Goal: Task Accomplishment & Management: Complete application form

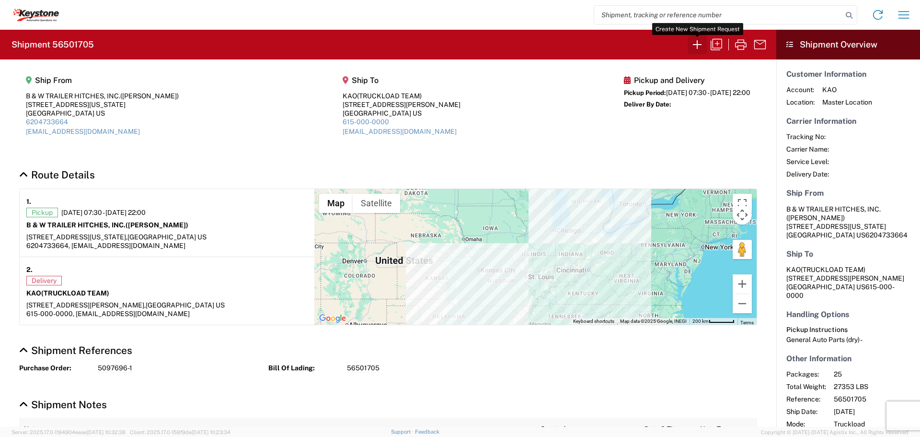
click at [697, 44] on icon "button" at bounding box center [697, 44] width 15 height 15
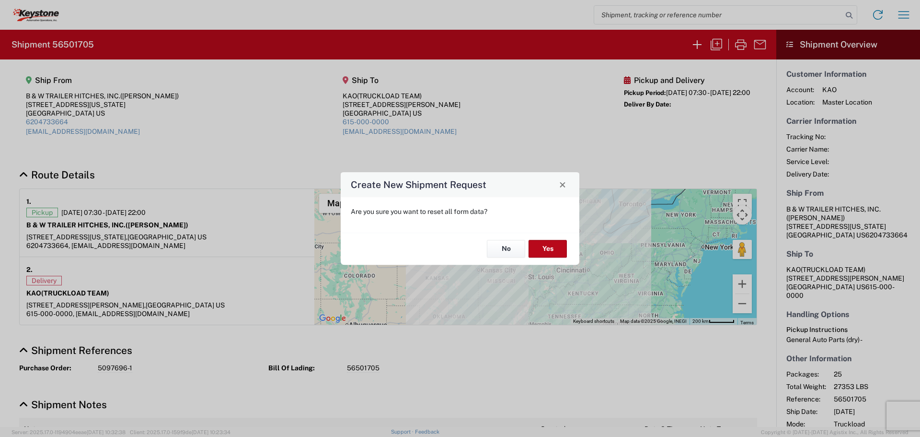
click at [569, 240] on div "No Yes" at bounding box center [460, 248] width 239 height 32
click at [560, 242] on button "Yes" at bounding box center [548, 249] width 38 height 18
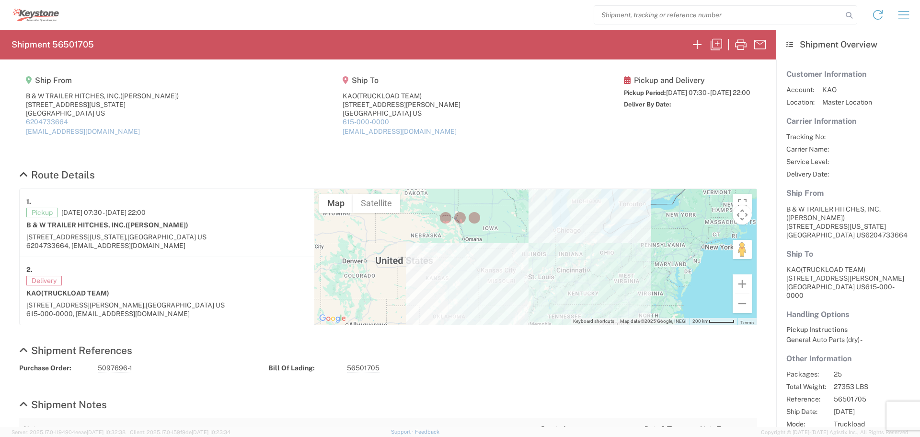
select select "FULL"
select select "US"
select select "LBS"
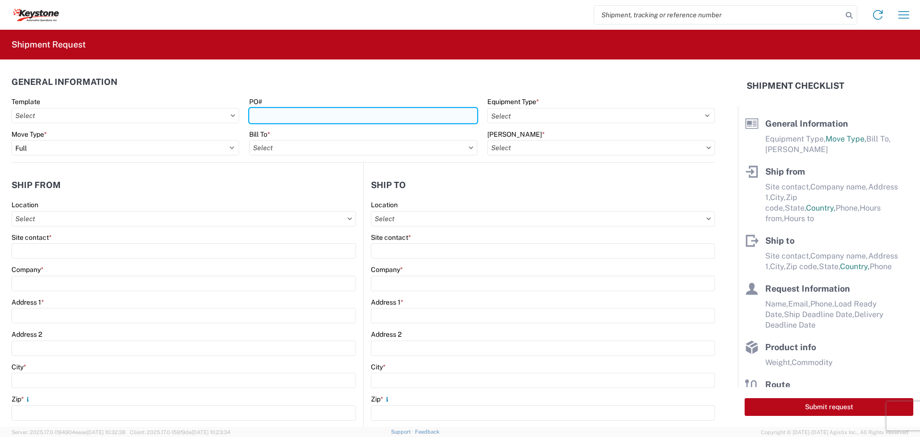
click at [285, 111] on input "PO#" at bounding box center [363, 115] width 228 height 15
type input "4495400"
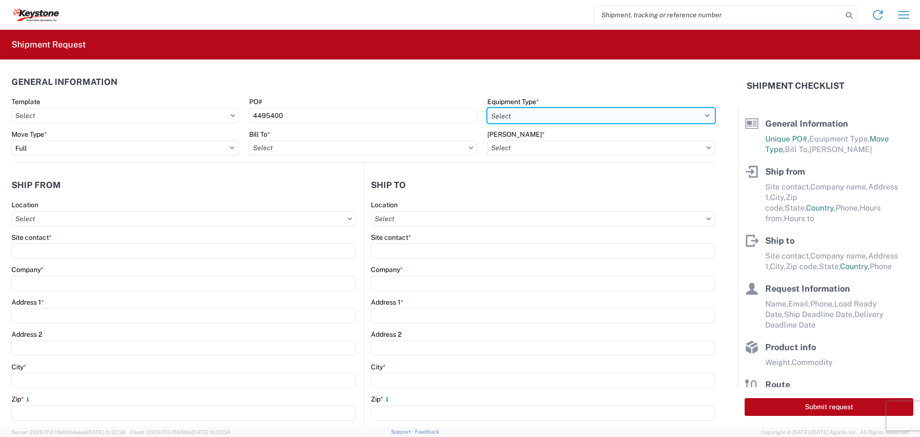
click at [665, 116] on select "Select 53’ Dry Van Flatbed Dropdeck (van) Lowboy (flatbed) Rail" at bounding box center [602, 115] width 228 height 15
select select "STDV"
click at [488, 108] on select "Select 53’ Dry Van Flatbed Dropdeck (van) Lowboy (flatbed) Rail" at bounding box center [602, 115] width 228 height 15
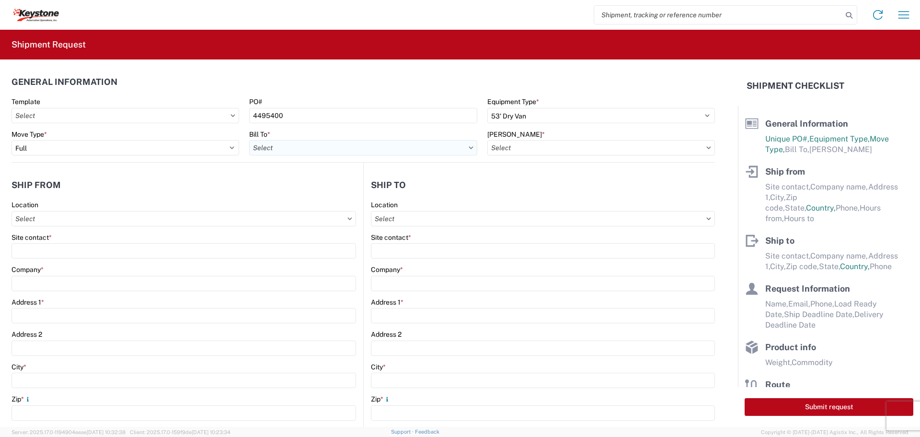
click at [366, 147] on input "Bill To *" at bounding box center [363, 147] width 228 height 15
type input "8538"
click at [318, 188] on div "8538 - [US_STATE][GEOGRAPHIC_DATA] - KAO Operations" at bounding box center [342, 190] width 186 height 15
type input "8538 - [US_STATE][GEOGRAPHIC_DATA] - KAO Operations"
click at [615, 147] on input "[PERSON_NAME] *" at bounding box center [602, 147] width 228 height 15
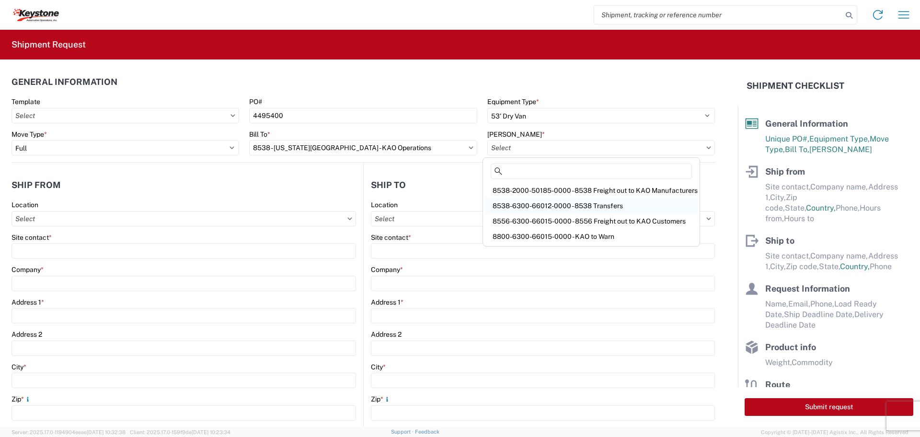
click at [594, 202] on div "8538-6300-66012-0000 - 8538 Transfers" at bounding box center [591, 205] width 213 height 15
type input "8538-6300-66012-0000 - 8538 Transfers, 8538-6300-66012-0000 - 8538 Transfers"
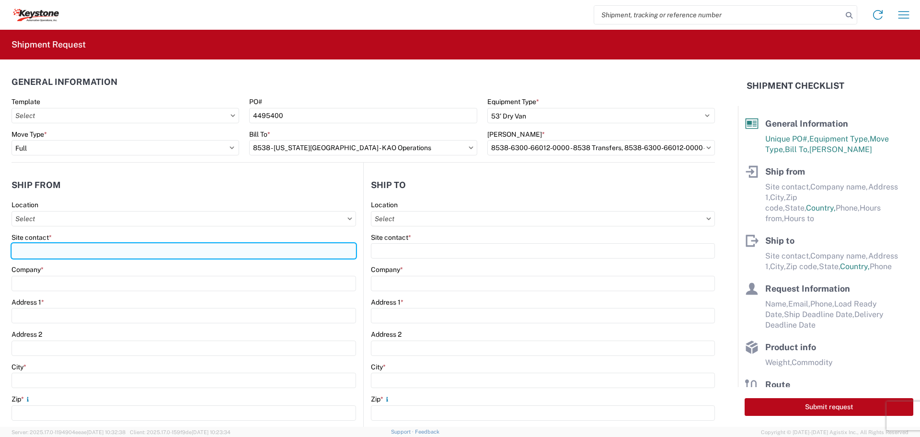
click at [47, 247] on input "Site contact *" at bounding box center [184, 250] width 345 height 15
type input "BILL OR [PERSON_NAME]"
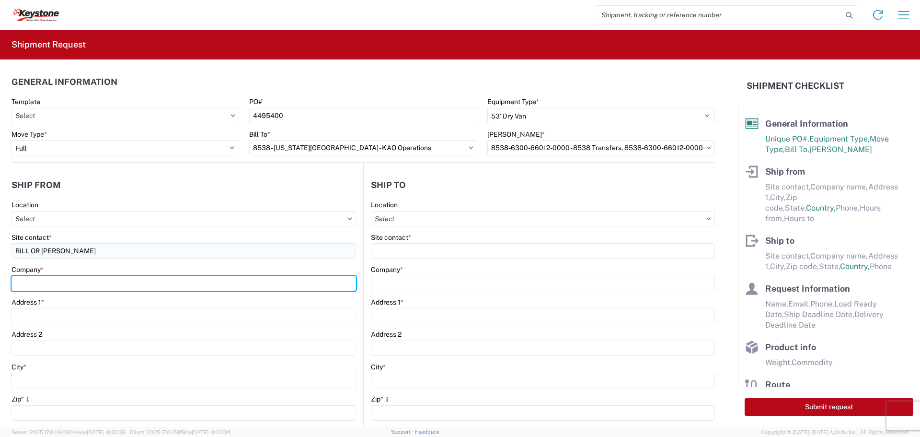
type input "B & W TRAILER HITCHES, INC."
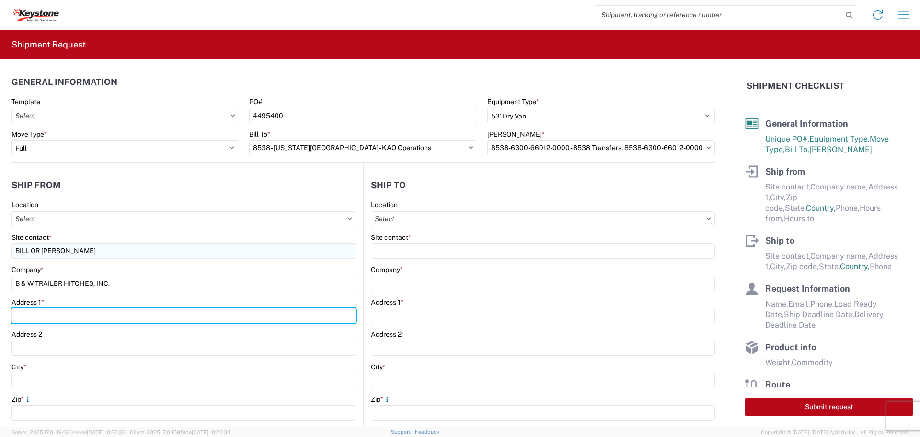
type input "[STREET_ADDRESS][US_STATE]"
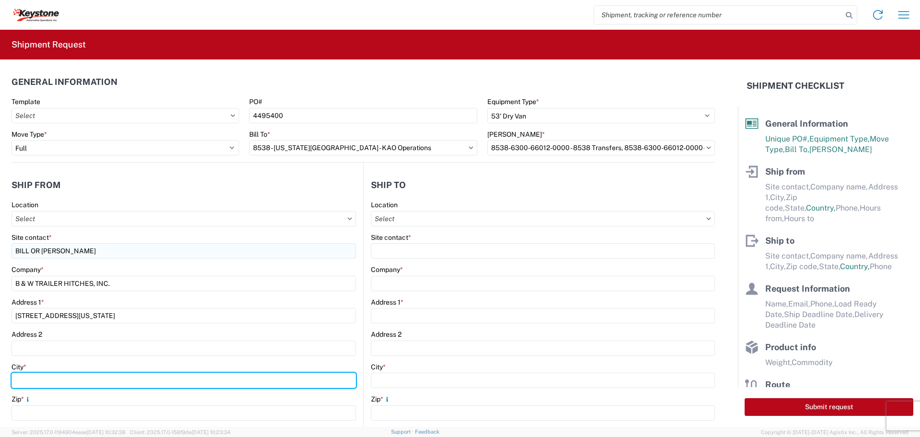
type input "HUMBOLDT"
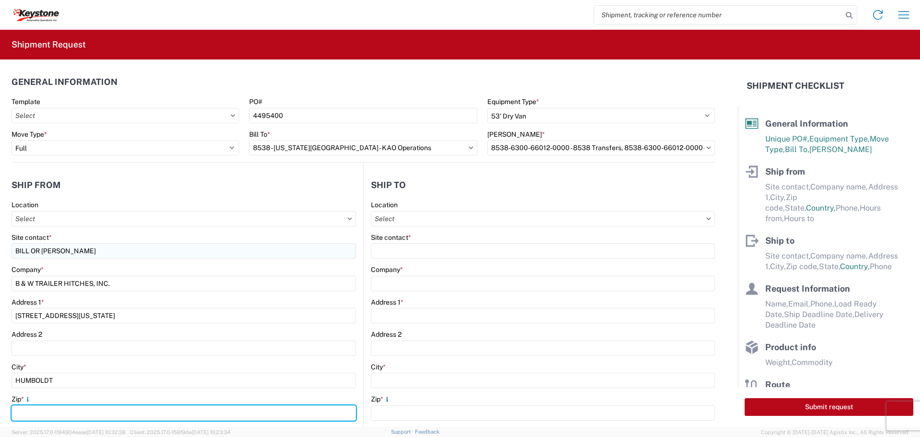
type input "66748"
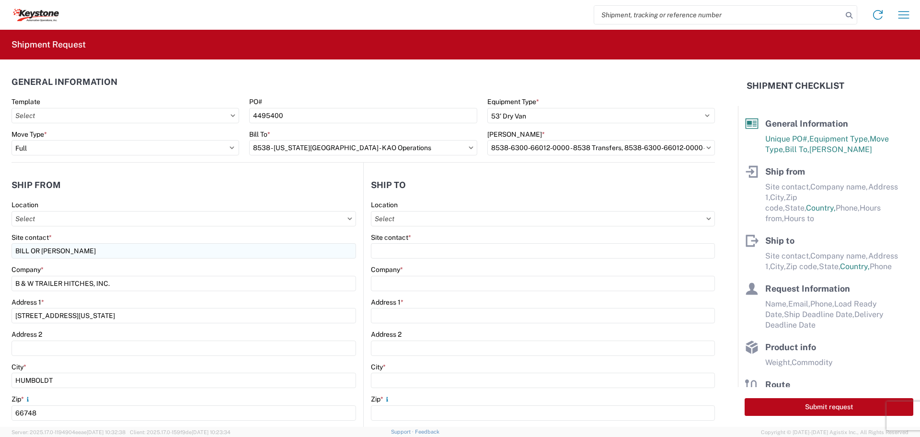
select select "KS"
type input "[EMAIL_ADDRESS][DOMAIN_NAME]"
type input "6204733664"
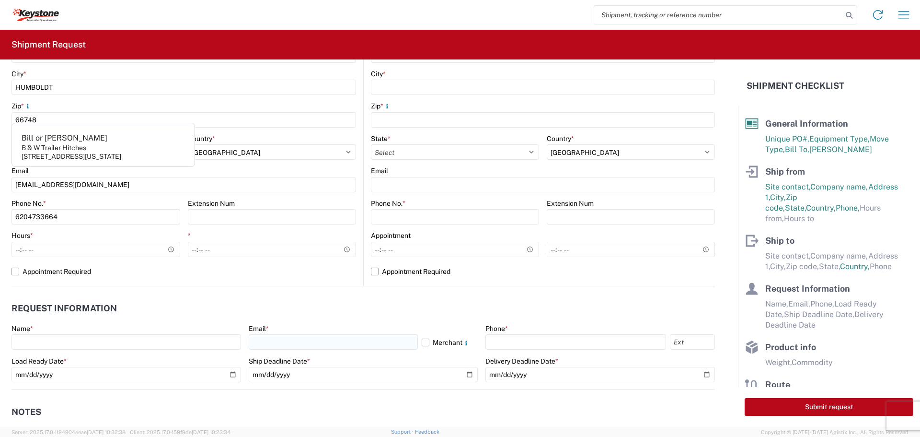
scroll to position [383, 0]
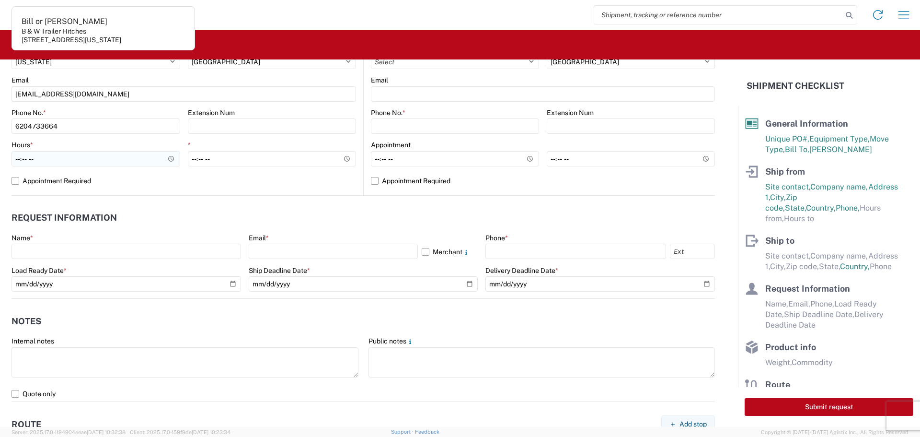
type input "[PERSON_NAME]"
click at [167, 158] on input "Hours *" at bounding box center [96, 158] width 169 height 15
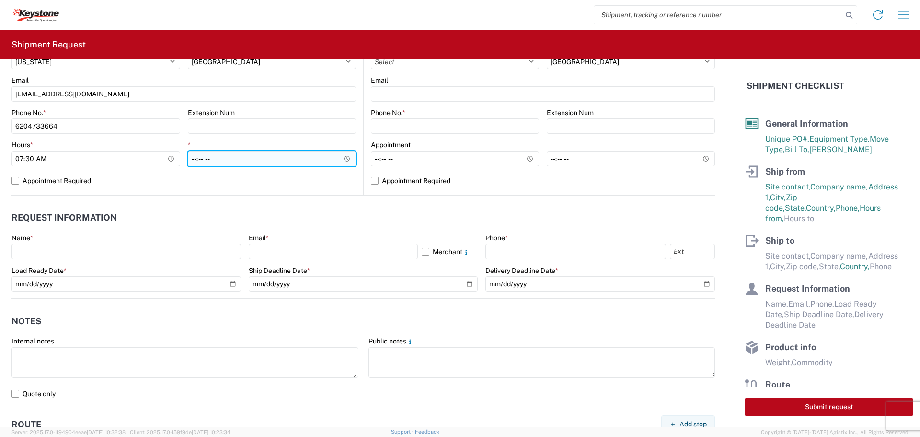
type input "07:30"
click at [311, 160] on input "*" at bounding box center [272, 158] width 169 height 15
click at [344, 155] on input "*" at bounding box center [272, 158] width 169 height 15
type input "22:00"
click at [387, 259] on agx-form-control-wrapper-v2 "Email * Merchant" at bounding box center [364, 249] width 230 height 33
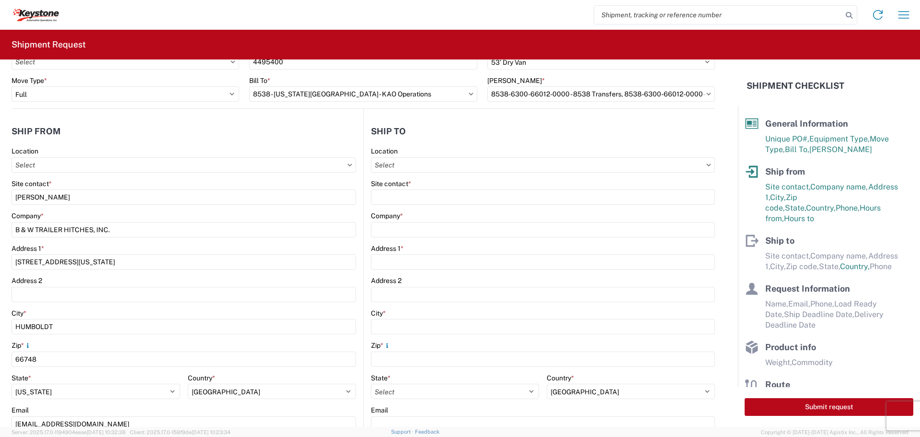
scroll to position [48, 0]
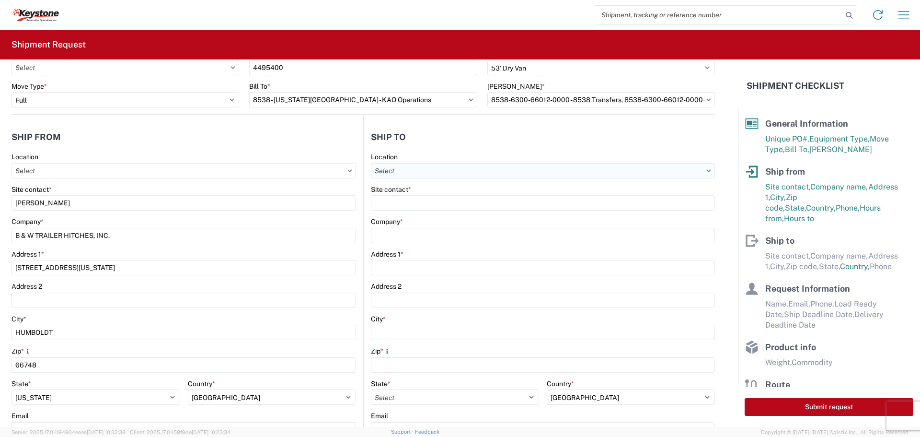
click at [570, 167] on input "Location" at bounding box center [543, 170] width 344 height 15
type input "8538"
click at [483, 208] on div "8538 - [US_STATE][GEOGRAPHIC_DATA] - KAO Operations" at bounding box center [463, 213] width 186 height 15
type input "8538 - [US_STATE][GEOGRAPHIC_DATA] - KAO Operations"
type input "KAO"
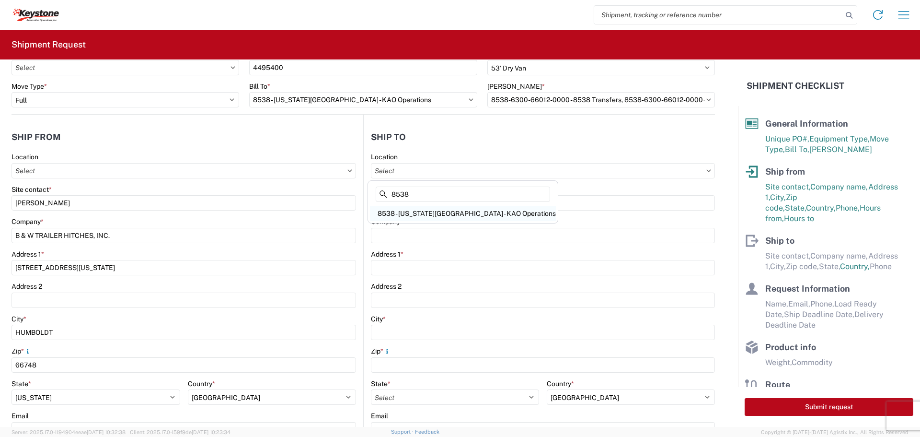
type input "[STREET_ADDRESS]"
type input "[US_STATE][GEOGRAPHIC_DATA]"
type input "66105"
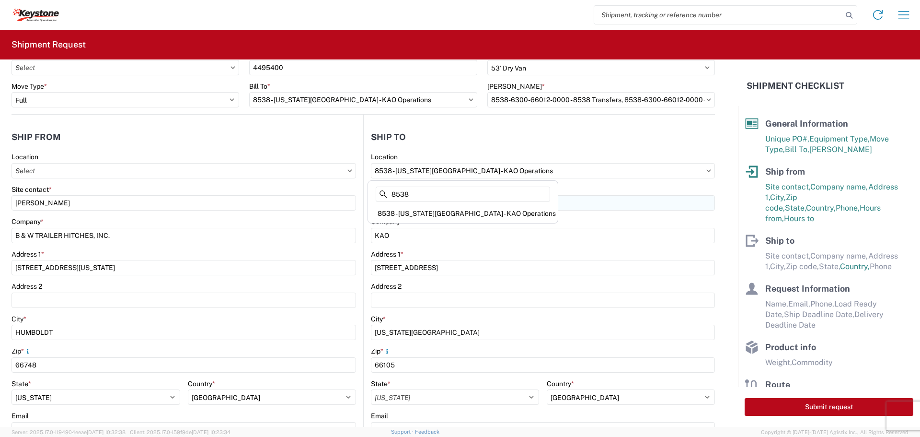
select select "US"
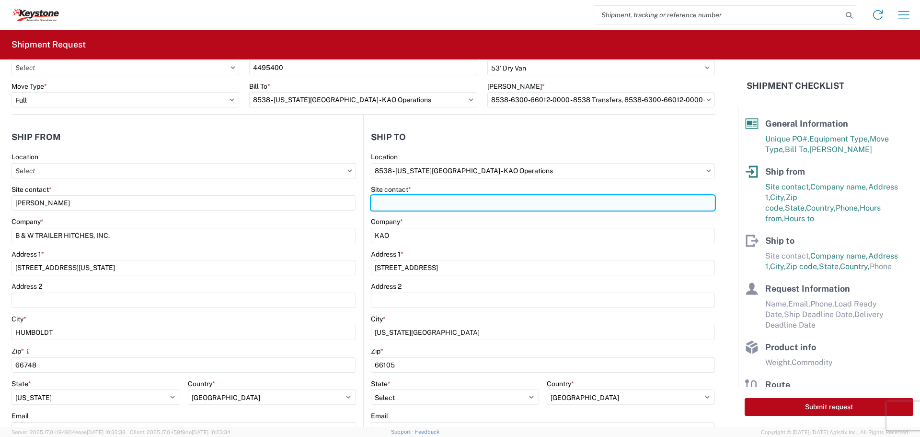
click at [471, 204] on input "Site contact *" at bounding box center [543, 202] width 344 height 15
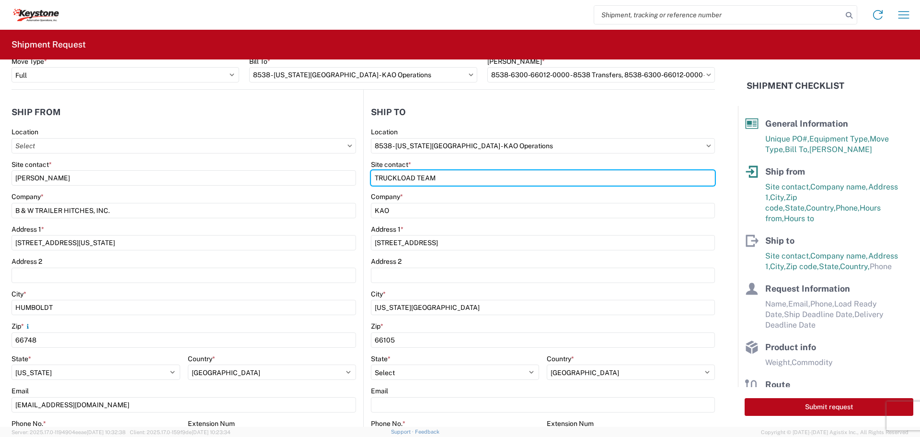
scroll to position [192, 0]
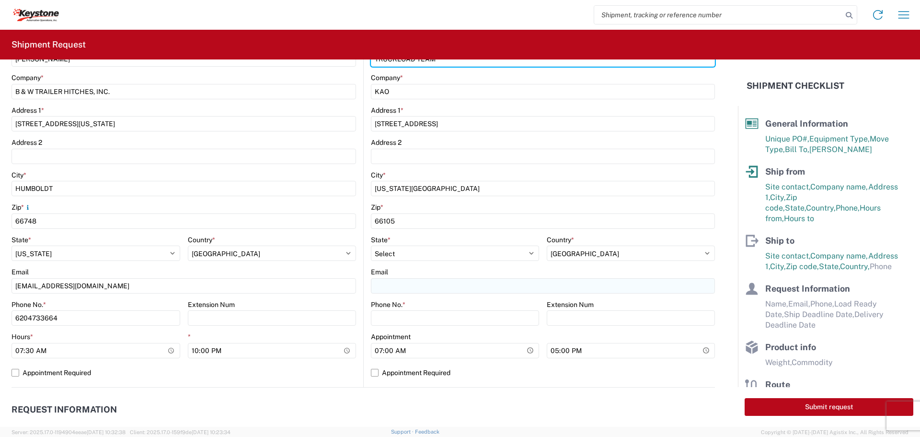
type input "TRUCKLOAD TEAM"
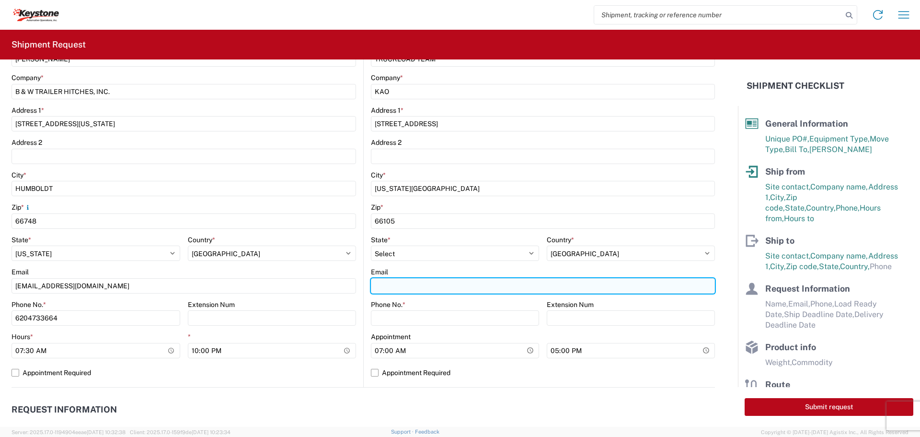
click at [415, 287] on input "Email" at bounding box center [543, 285] width 344 height 15
type input "[EMAIL_ADDRESS][DOMAIN_NAME]"
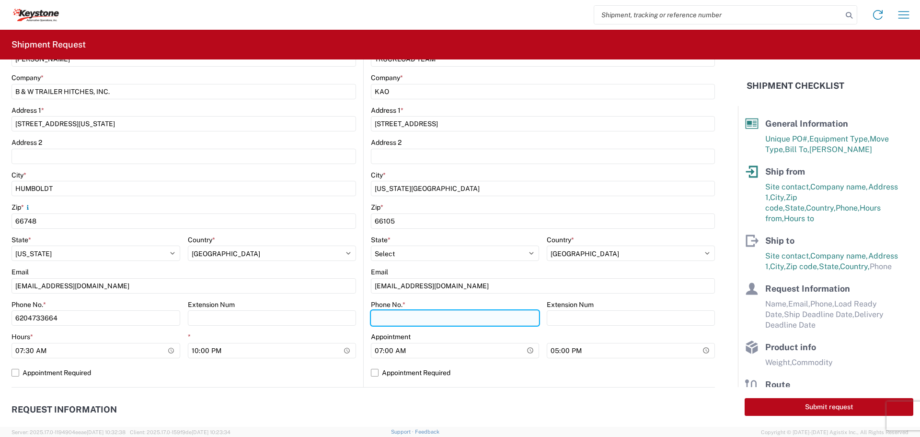
click at [400, 320] on input "Phone No. *" at bounding box center [455, 317] width 168 height 15
type input "615-000-0000"
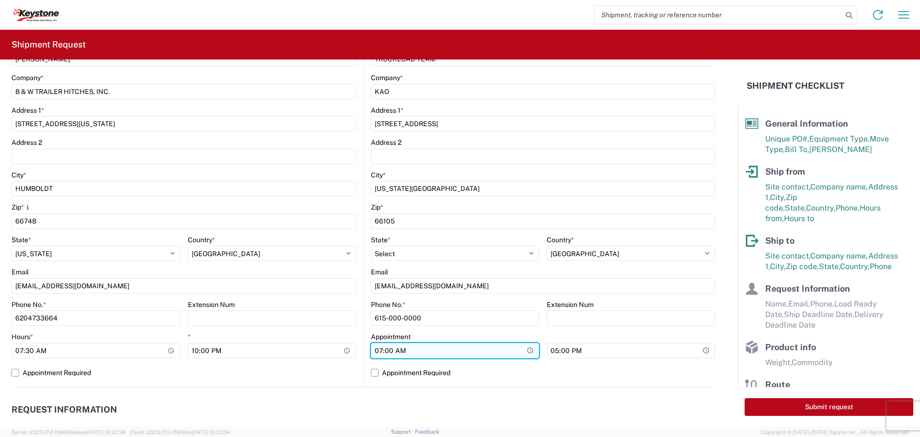
click at [451, 357] on input "07:00" at bounding box center [455, 350] width 168 height 15
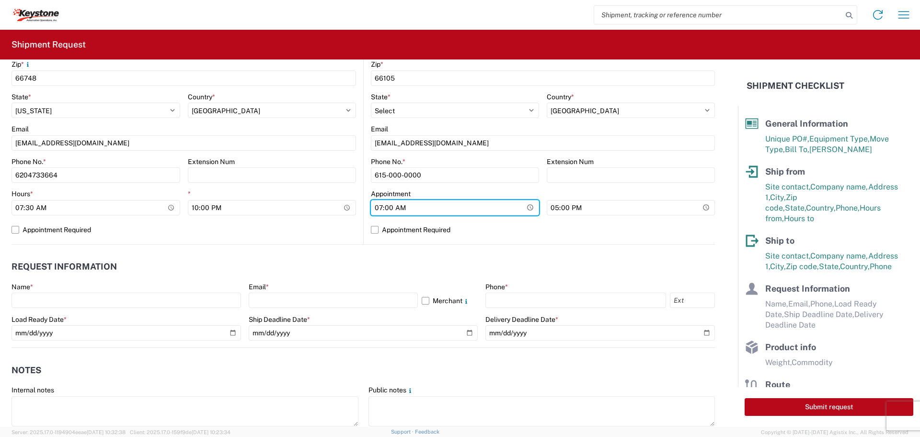
scroll to position [336, 0]
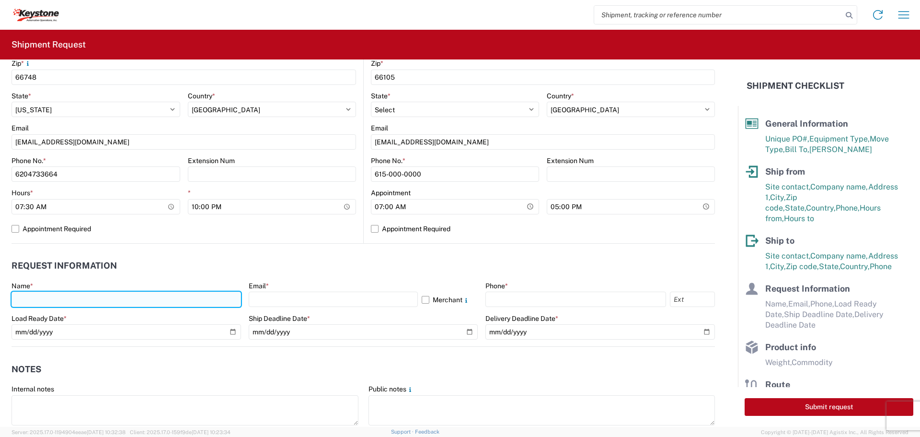
click at [92, 292] on input "text" at bounding box center [127, 298] width 230 height 15
type input "[PERSON_NAME]"
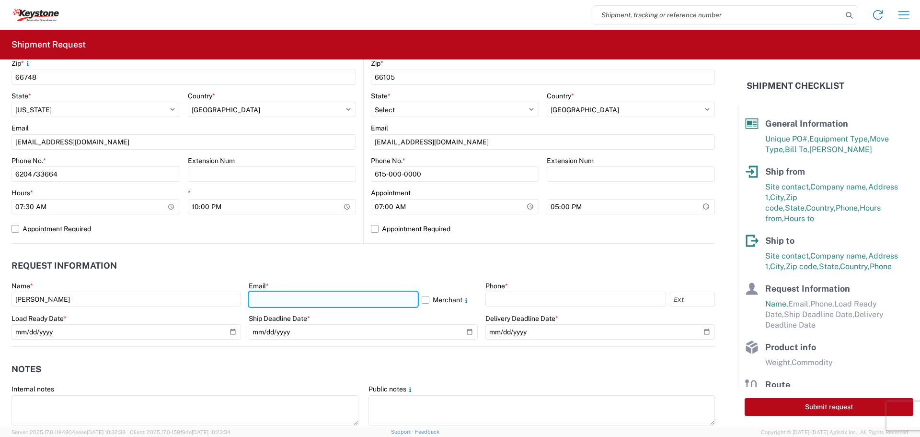
click at [269, 303] on input "text" at bounding box center [333, 298] width 169 height 15
type input "[EMAIL_ADDRESS][DOMAIN_NAME]"
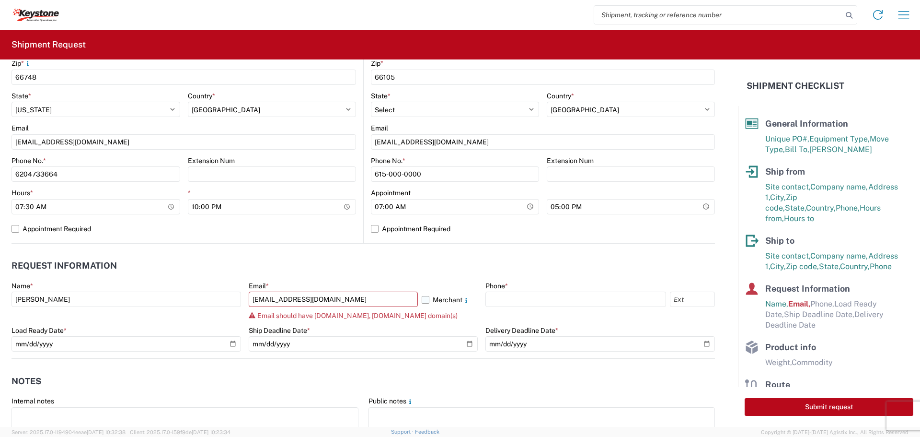
click at [422, 300] on label "Merchant" at bounding box center [450, 298] width 57 height 15
click at [0, 0] on input "Merchant" at bounding box center [0, 0] width 0 height 0
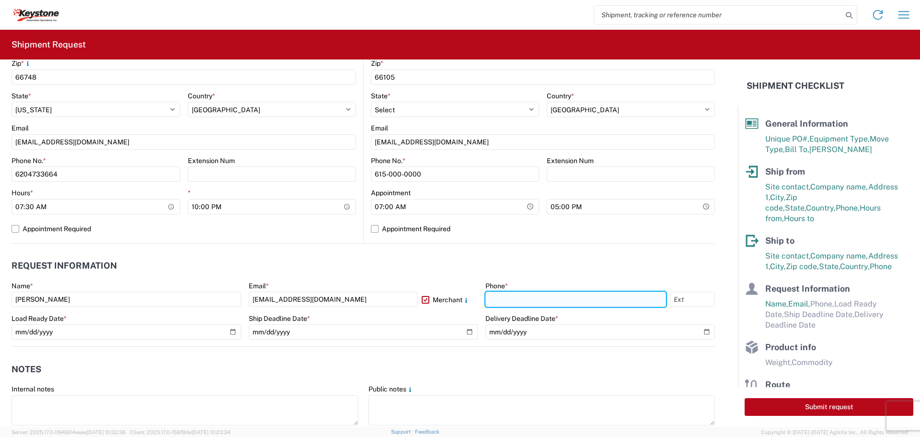
click at [539, 303] on input "text" at bounding box center [576, 298] width 181 height 15
type input "[PHONE_NUMBER]"
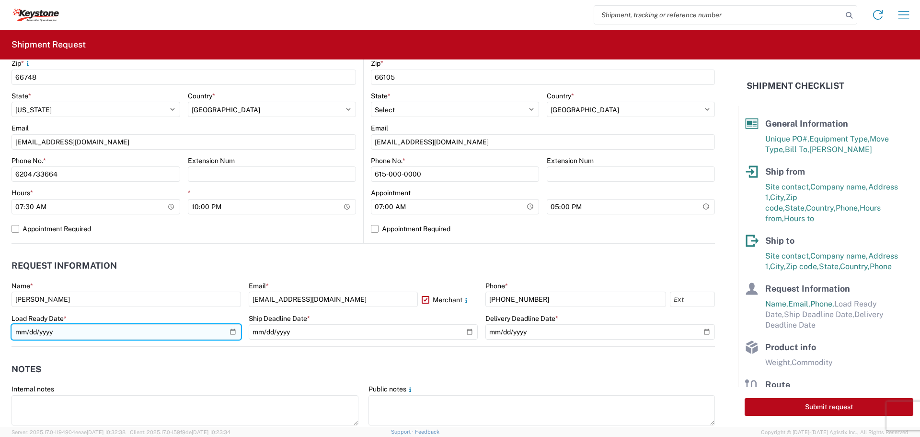
click at [230, 333] on input "date" at bounding box center [127, 331] width 230 height 15
type input "[DATE]"
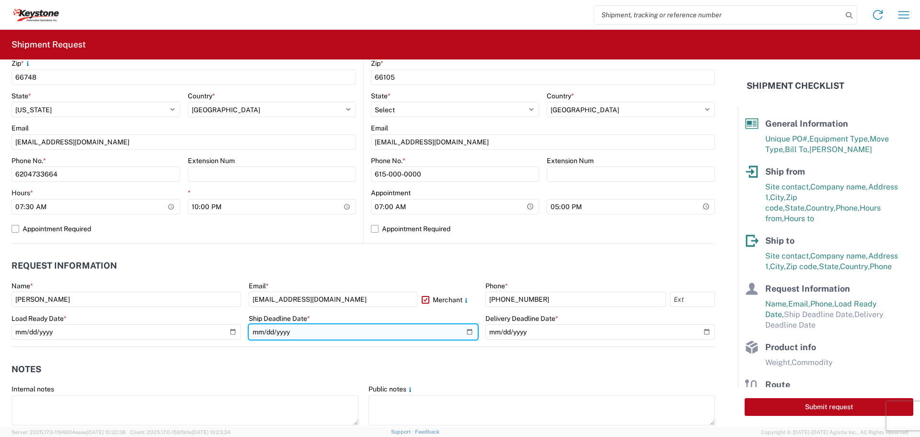
click at [466, 327] on input "date" at bounding box center [364, 331] width 230 height 15
click at [463, 329] on input "date" at bounding box center [364, 331] width 230 height 15
type input "[DATE]"
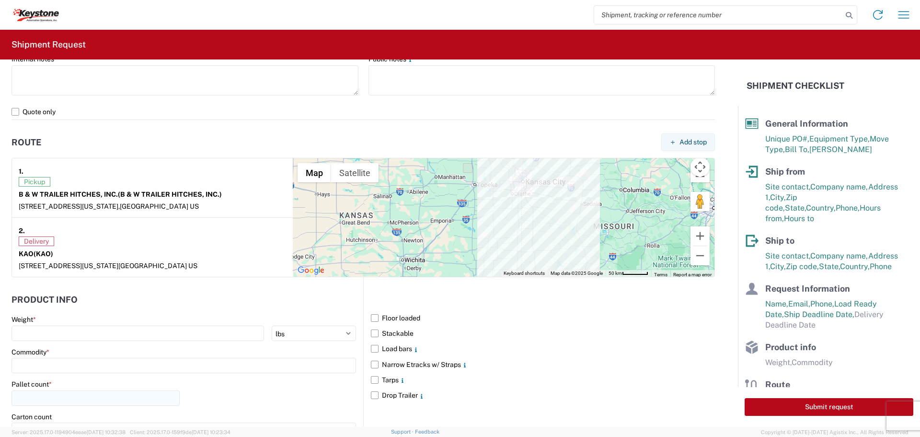
scroll to position [719, 0]
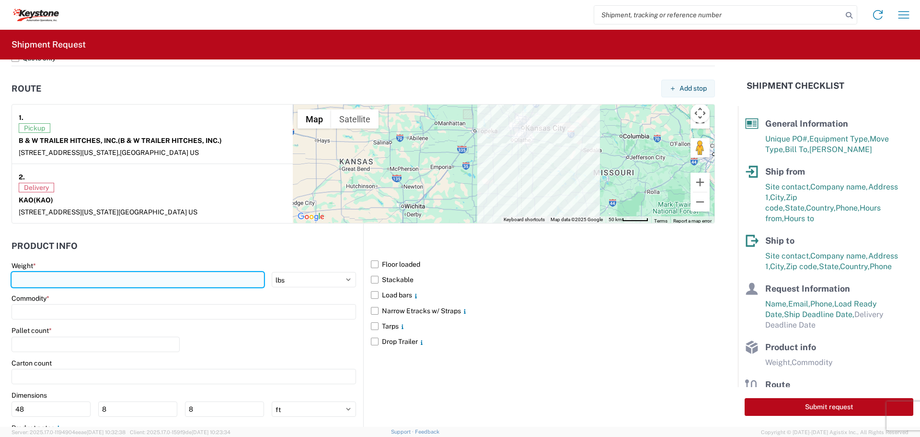
click at [70, 279] on input "number" at bounding box center [138, 279] width 253 height 15
type input "39045"
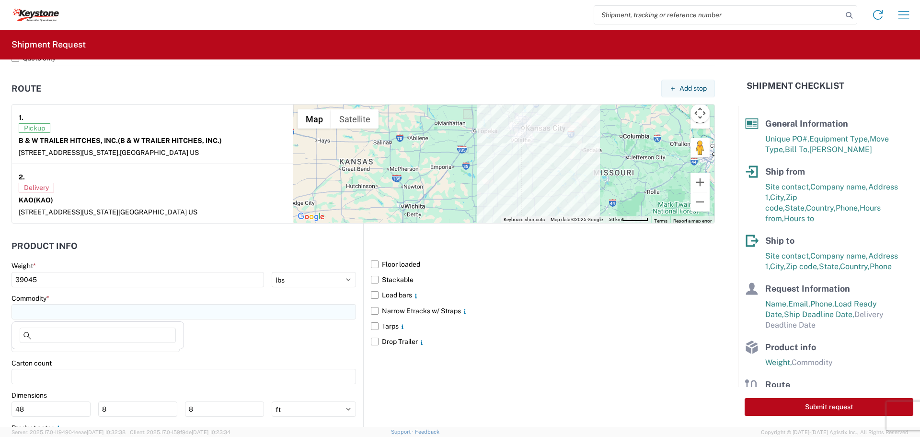
click at [183, 308] on input at bounding box center [184, 311] width 345 height 15
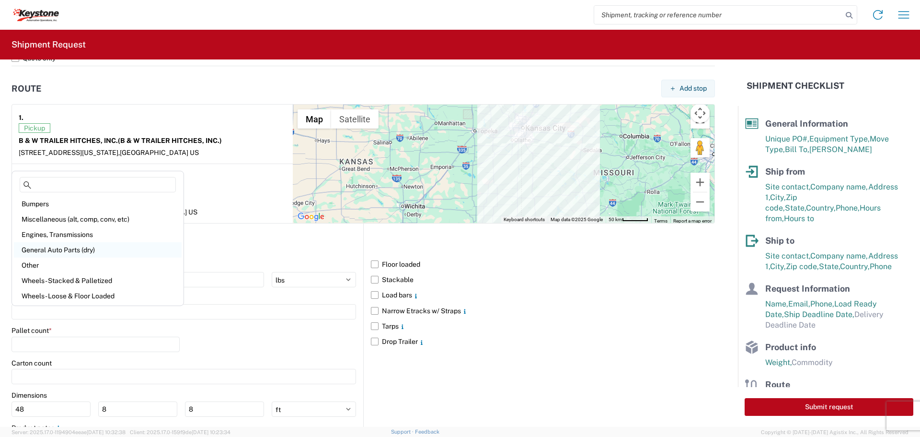
click at [65, 246] on div "General Auto Parts (dry)" at bounding box center [98, 249] width 168 height 15
type input "General Auto Parts (dry)"
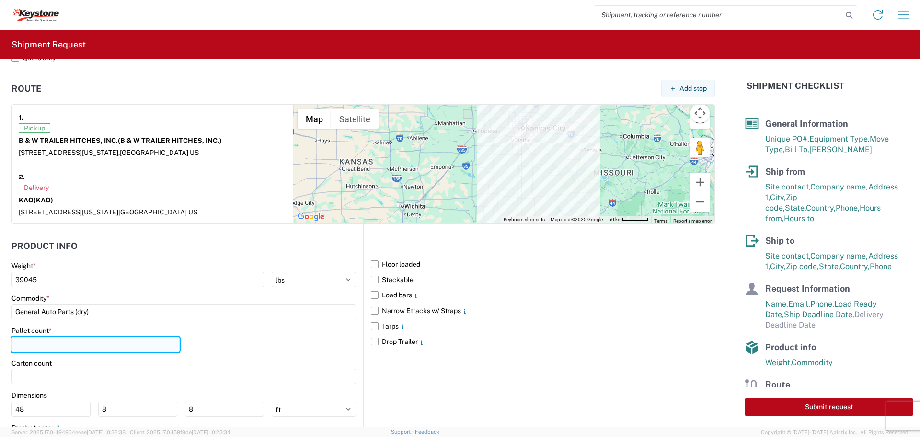
click at [38, 343] on input "number" at bounding box center [96, 344] width 168 height 15
type input "28"
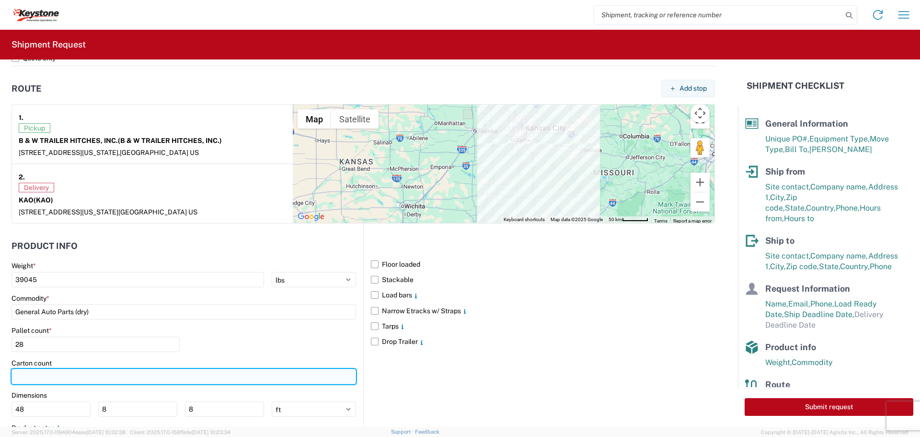
click at [48, 373] on input "number" at bounding box center [184, 376] width 345 height 15
type input "1031"
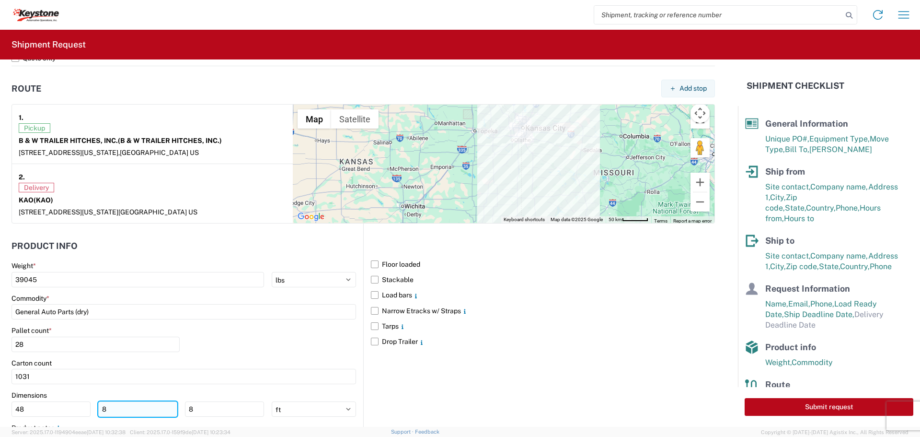
click at [115, 412] on input "8" at bounding box center [137, 408] width 79 height 15
type input "40"
click at [201, 412] on input "8" at bounding box center [224, 408] width 79 height 15
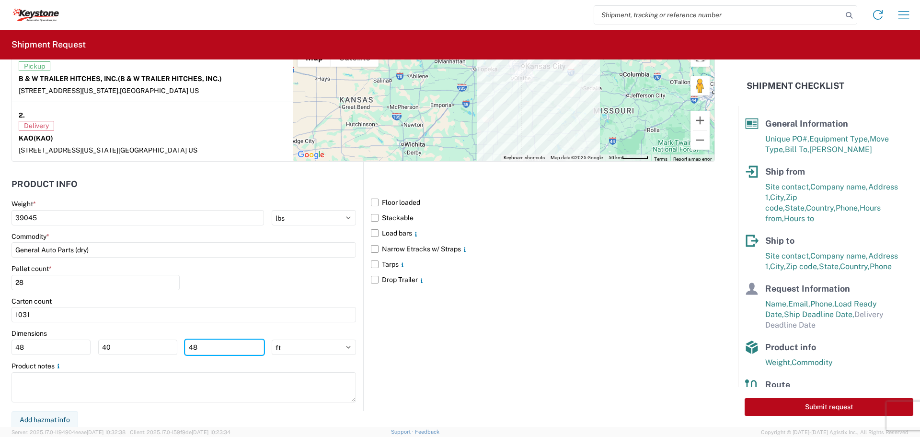
scroll to position [783, 0]
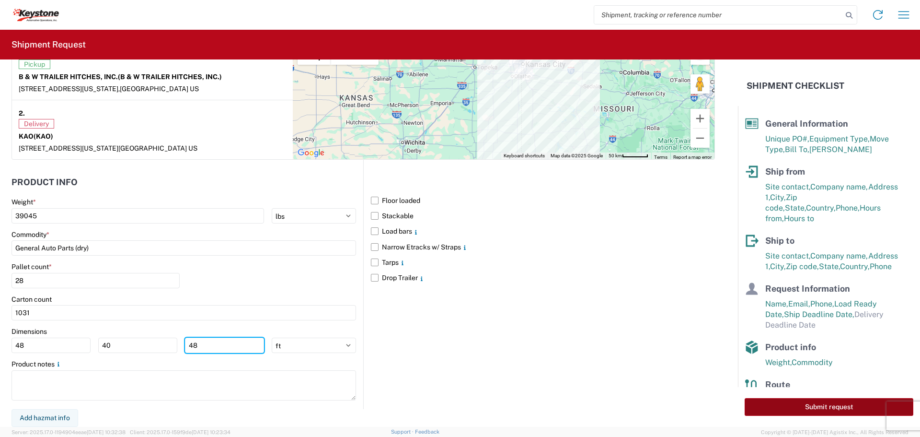
type input "48"
click at [824, 405] on button "Submit request" at bounding box center [829, 407] width 169 height 18
select select "US"
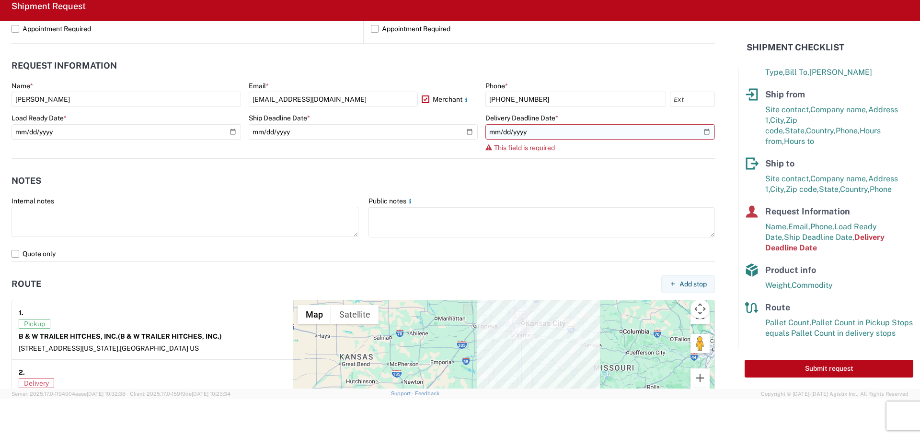
scroll to position [459, 0]
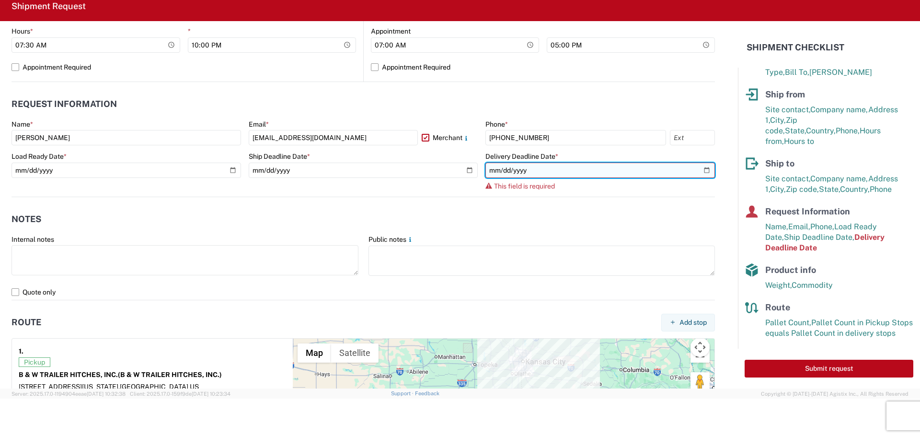
click at [699, 172] on input "date" at bounding box center [601, 170] width 230 height 15
type input "[DATE]"
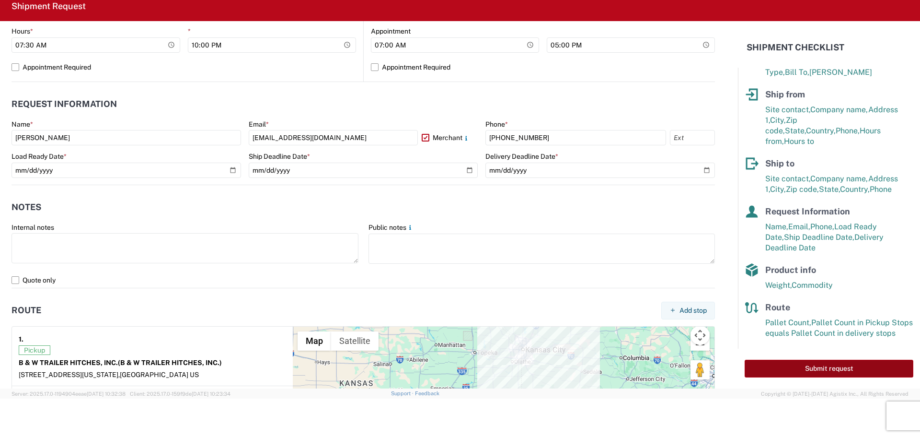
click at [827, 368] on button "Submit request" at bounding box center [829, 369] width 169 height 18
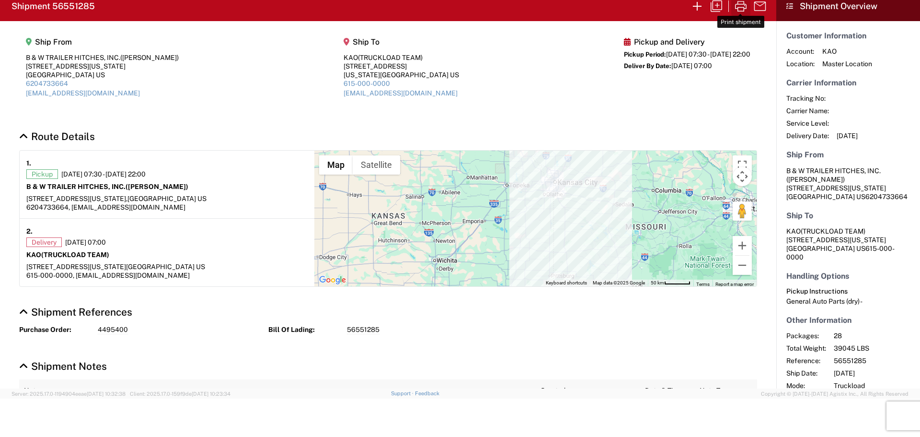
click at [742, 5] on icon "button" at bounding box center [740, 6] width 15 height 15
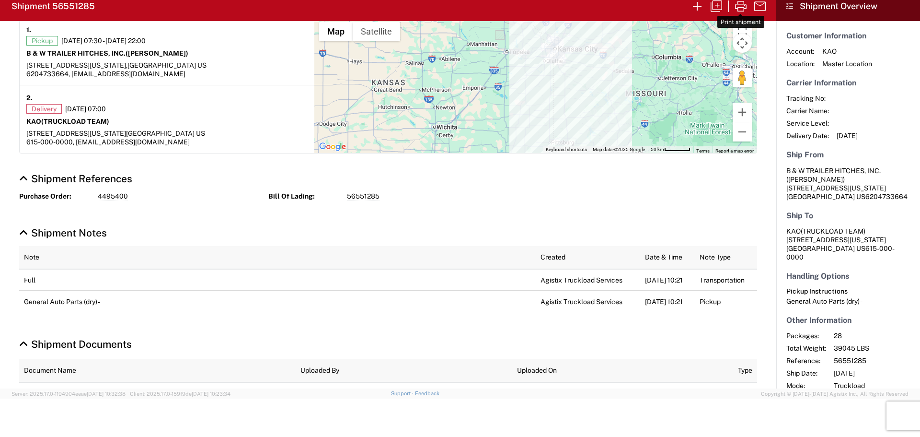
scroll to position [144, 0]
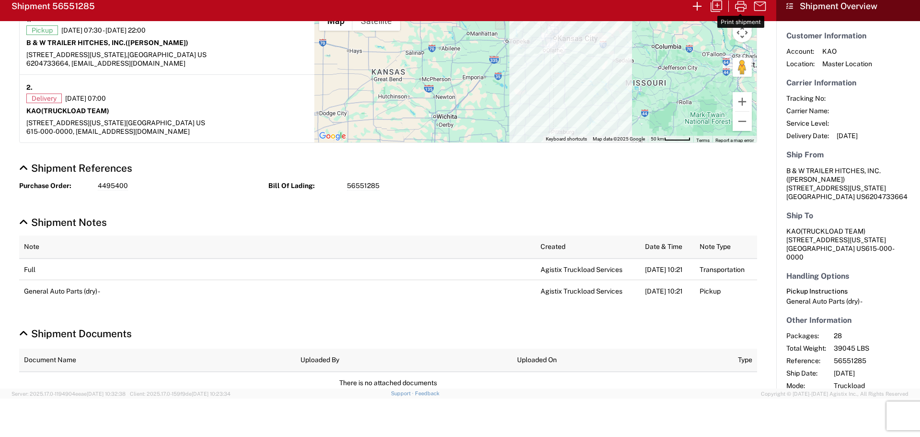
click at [292, 393] on agx-app-version "Server: 2025.17.0-1194904eeae [DATE] 10:32:38 Client: 2025.17.0-159f9de [DATE] …" at bounding box center [460, 393] width 920 height 10
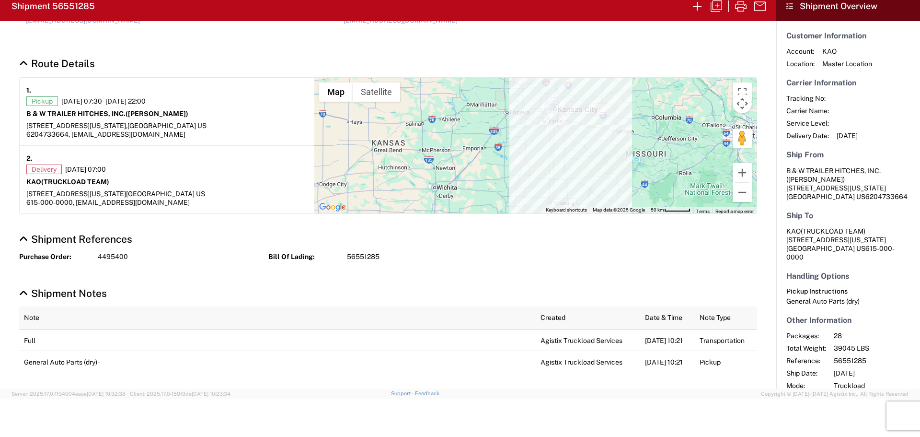
scroll to position [0, 0]
